Goal: Task Accomplishment & Management: Manage account settings

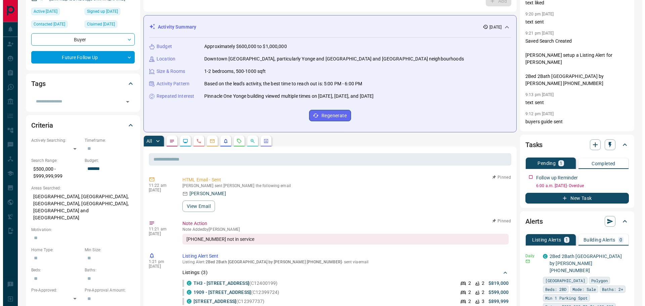
scroll to position [101, 0]
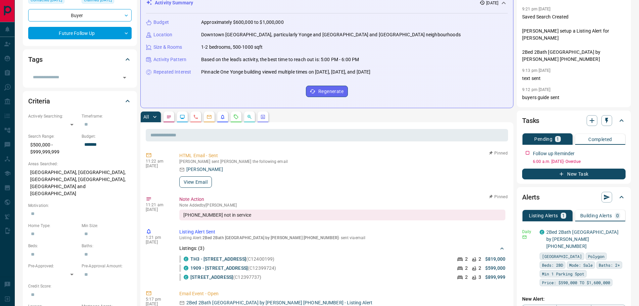
click at [200, 181] on button "View Email" at bounding box center [195, 181] width 33 height 11
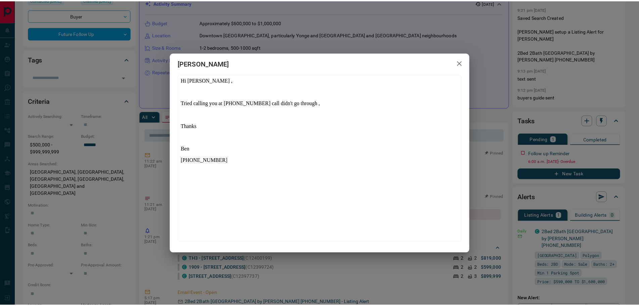
scroll to position [0, 0]
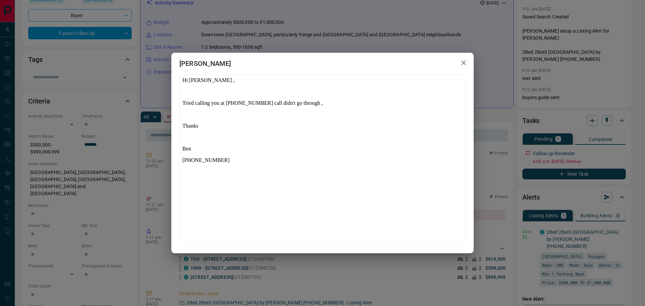
click at [157, 251] on div "[PERSON_NAME]" at bounding box center [322, 153] width 645 height 306
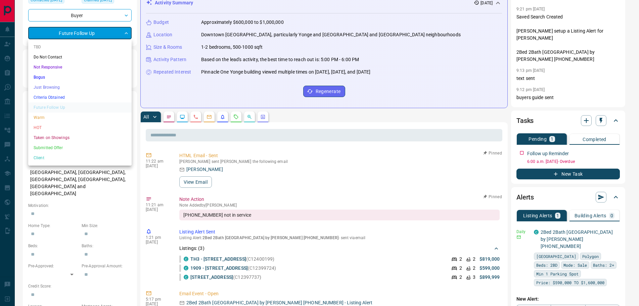
click at [86, 34] on body "**********" at bounding box center [319, 300] width 639 height 802
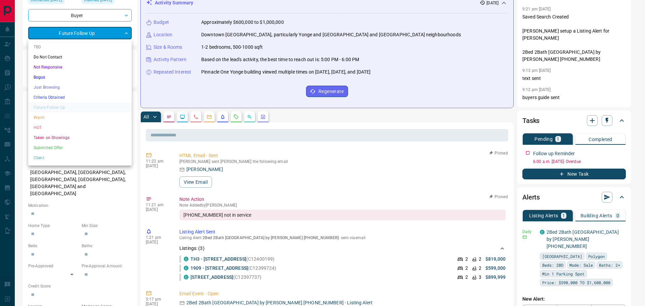
click at [49, 74] on li "Bogus" at bounding box center [79, 77] width 103 height 10
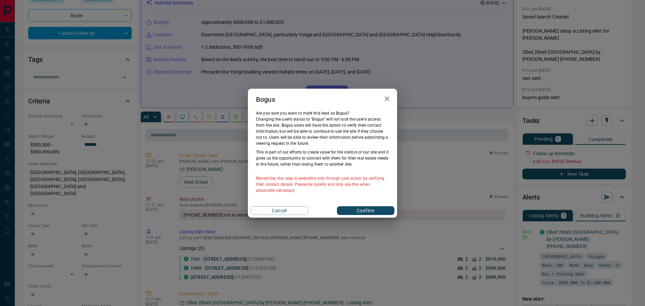
click at [353, 209] on button "Confirm" at bounding box center [365, 210] width 57 height 9
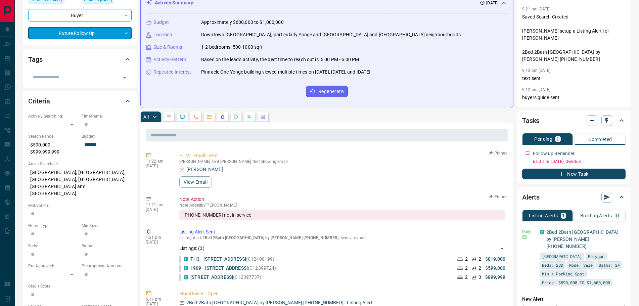
scroll to position [67, 0]
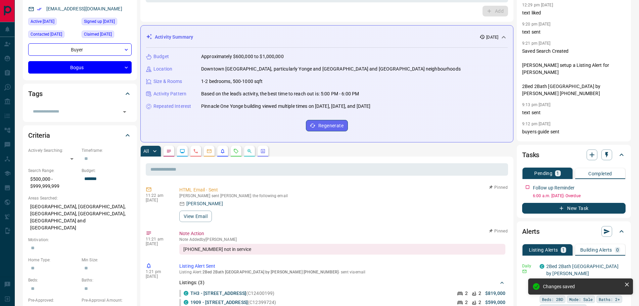
type input "**********"
type input "*"
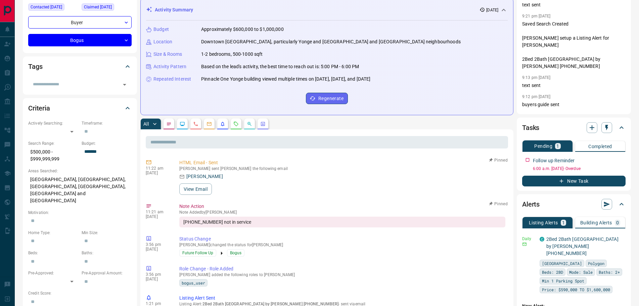
scroll to position [101, 0]
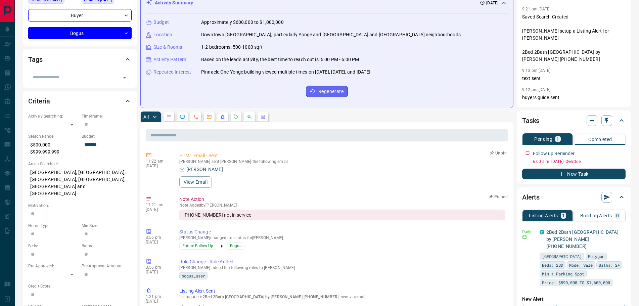
click at [490, 151] on span "button" at bounding box center [492, 153] width 5 height 5
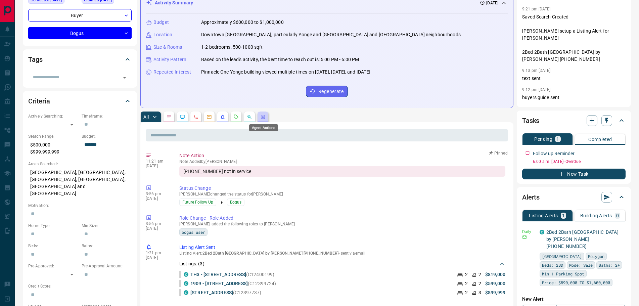
click at [264, 116] on icon "Agent Actions" at bounding box center [262, 116] width 5 height 5
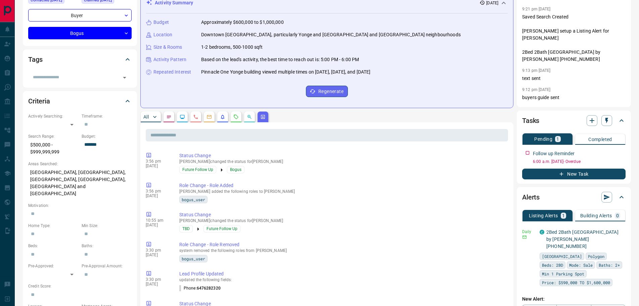
scroll to position [0, 0]
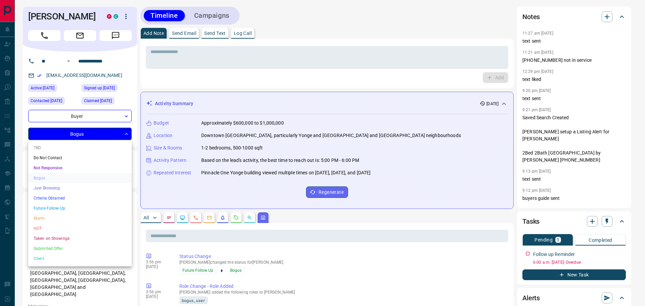
click at [51, 205] on li "Future Follow Up" at bounding box center [79, 208] width 103 height 10
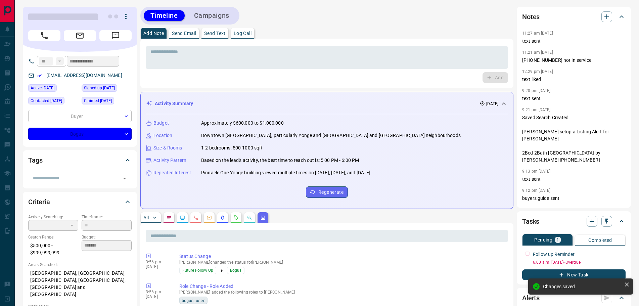
type input "**********"
type input "*"
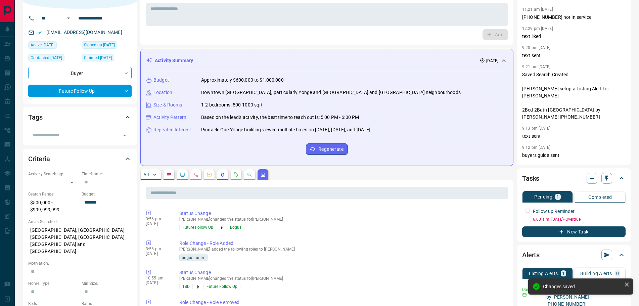
scroll to position [134, 0]
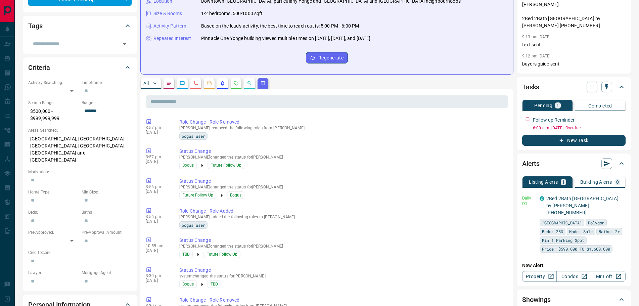
click at [148, 81] on p "All" at bounding box center [145, 83] width 5 height 5
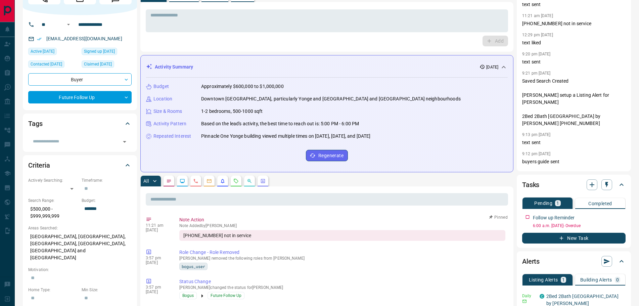
scroll to position [101, 0]
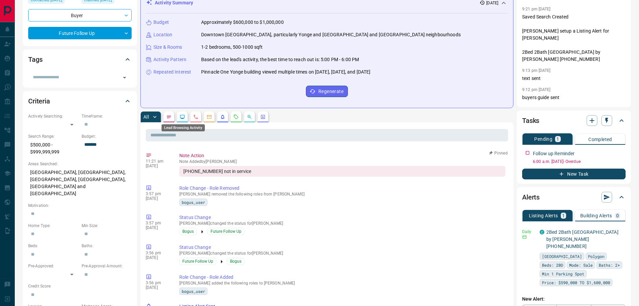
click at [181, 117] on icon "Lead Browsing Activity" at bounding box center [182, 116] width 5 height 5
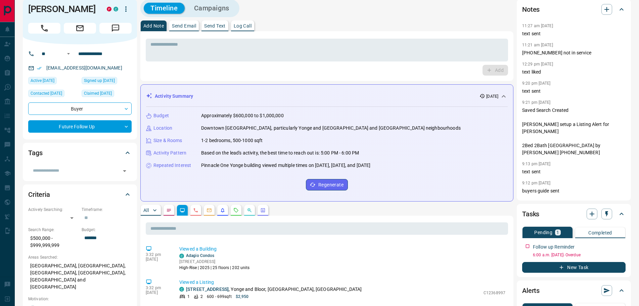
scroll to position [0, 0]
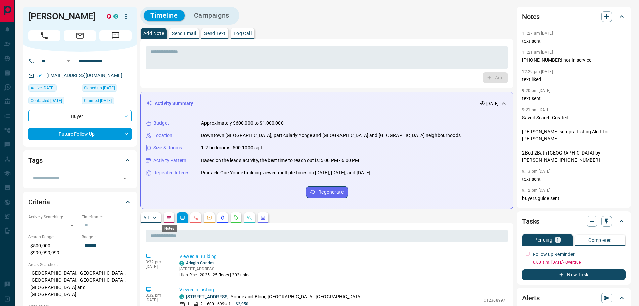
click at [169, 218] on icon "Notes" at bounding box center [168, 217] width 5 height 5
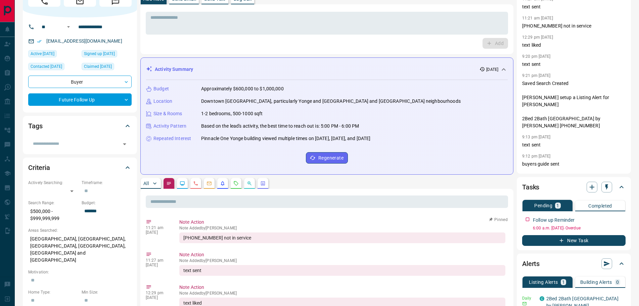
scroll to position [101, 0]
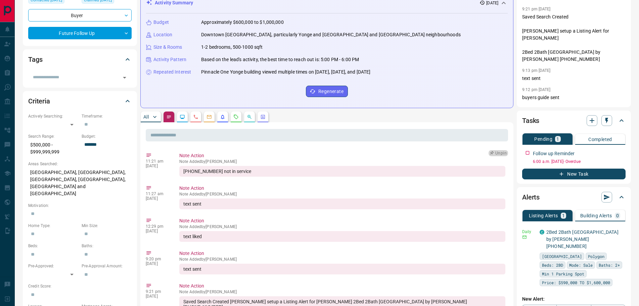
click at [503, 153] on button "Unpin" at bounding box center [498, 153] width 19 height 6
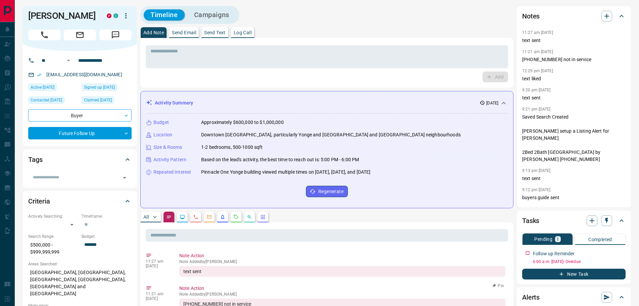
scroll to position [0, 0]
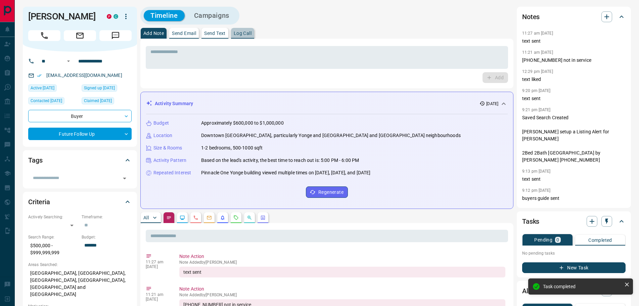
click at [243, 29] on button "Log Call" at bounding box center [242, 33] width 23 height 11
click at [489, 77] on button "Log Call" at bounding box center [495, 77] width 27 height 11
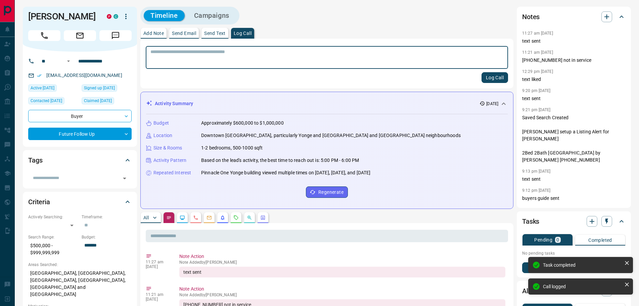
click at [154, 31] on p "Add Note" at bounding box center [153, 33] width 20 height 5
click at [165, 62] on textarea at bounding box center [327, 57] width 353 height 17
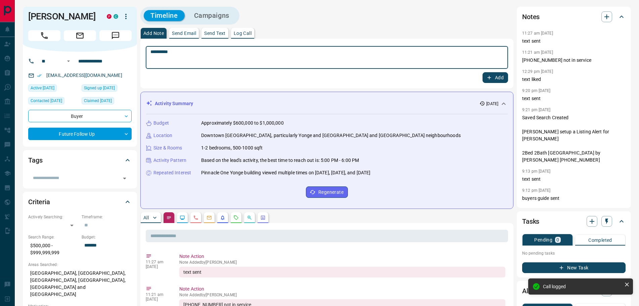
type textarea "*********"
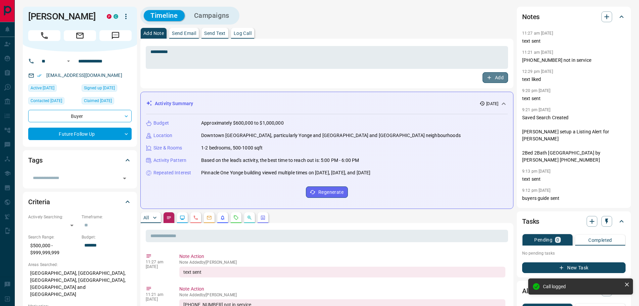
click at [493, 78] on button "Add" at bounding box center [496, 77] width 26 height 11
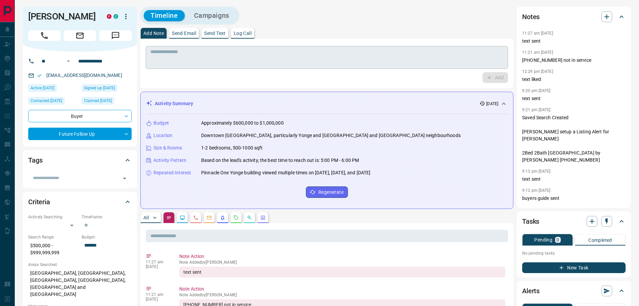
click at [193, 57] on textarea at bounding box center [327, 57] width 353 height 17
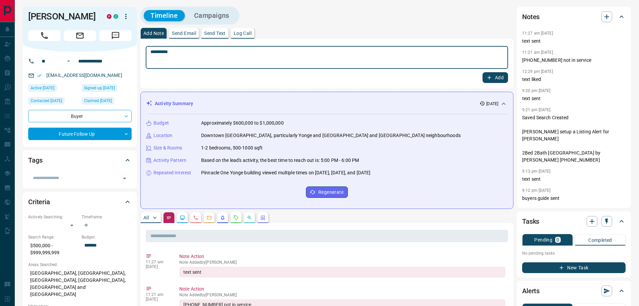
type textarea "*********"
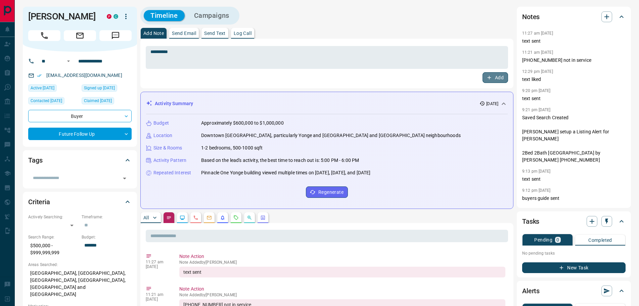
click at [494, 80] on button "Add" at bounding box center [496, 77] width 26 height 11
click at [605, 221] on icon "button" at bounding box center [607, 221] width 7 height 7
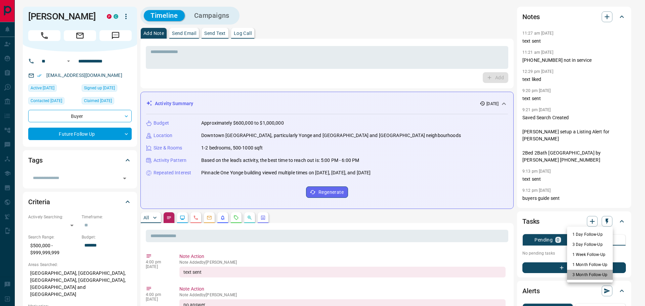
click at [585, 273] on li "3 Month Follow-Up" at bounding box center [590, 275] width 46 height 10
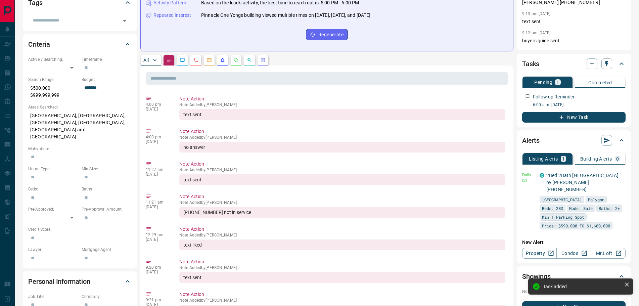
scroll to position [168, 0]
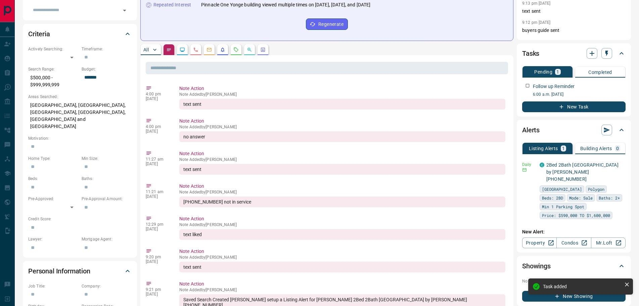
click at [146, 51] on p "All" at bounding box center [145, 49] width 5 height 5
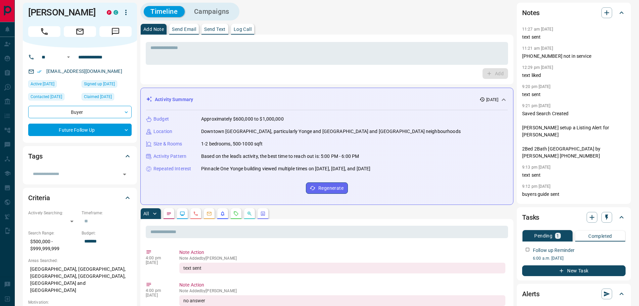
scroll to position [0, 0]
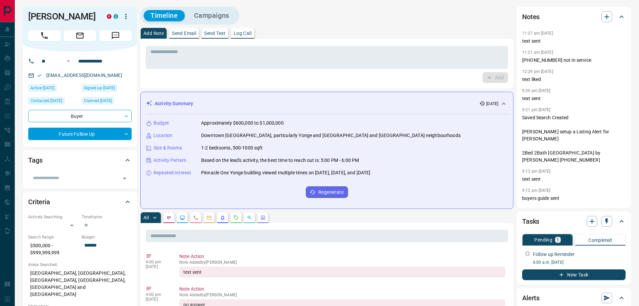
click at [195, 218] on icon "Calls" at bounding box center [196, 218] width 4 height 4
